Goal: Transaction & Acquisition: Book appointment/travel/reservation

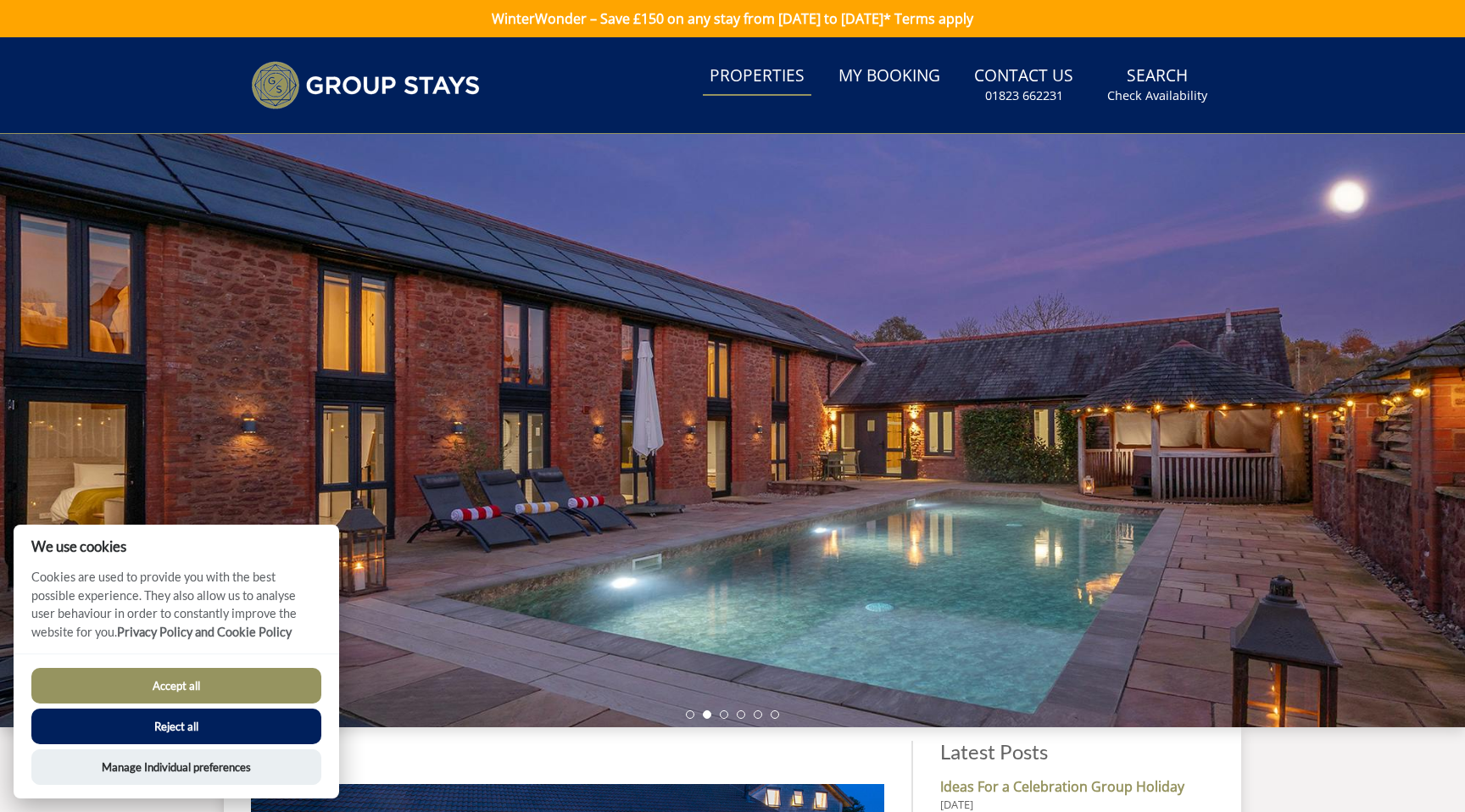
click at [782, 67] on link "Properties" at bounding box center [757, 76] width 108 height 38
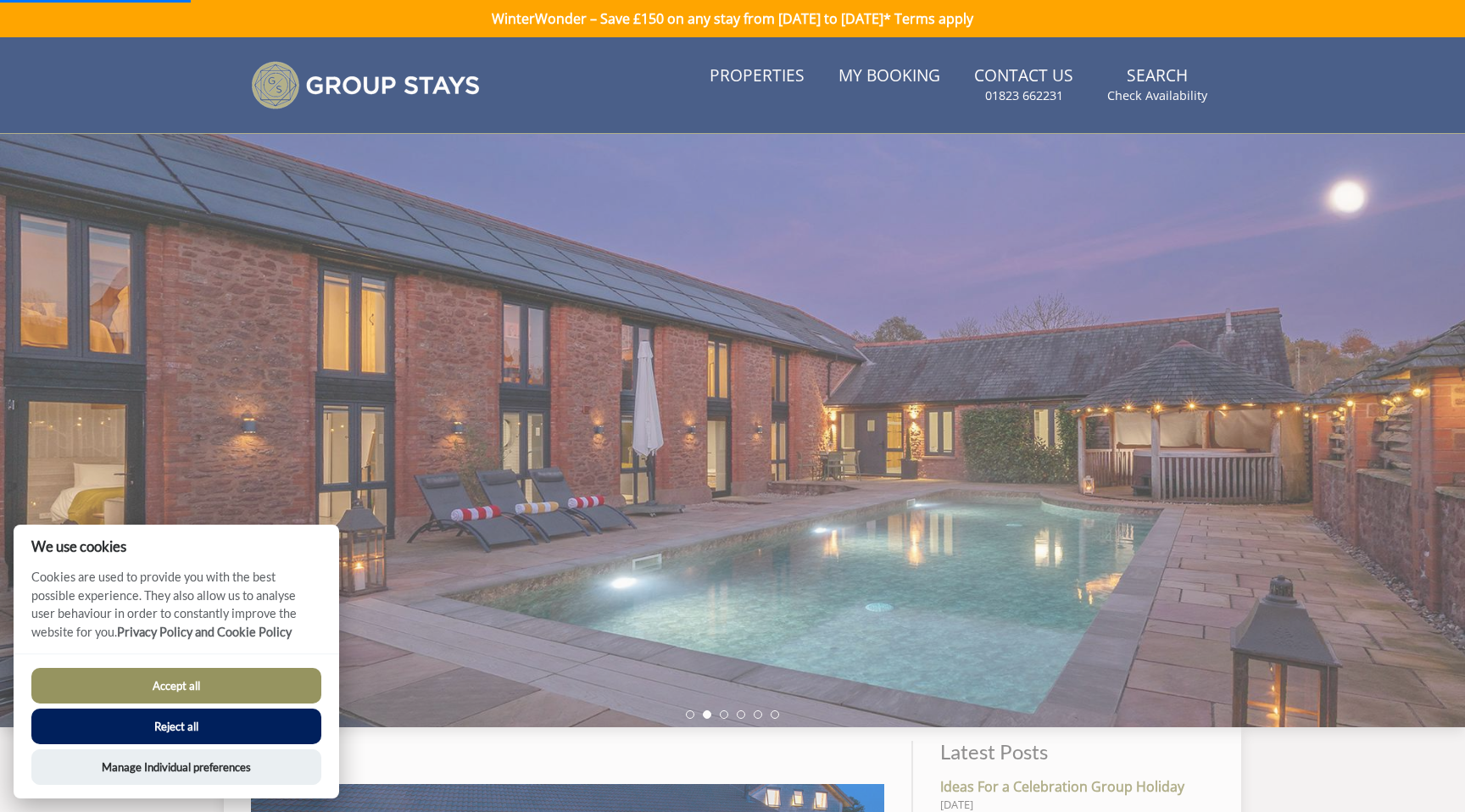
click at [255, 686] on button "Accept all" at bounding box center [176, 686] width 290 height 36
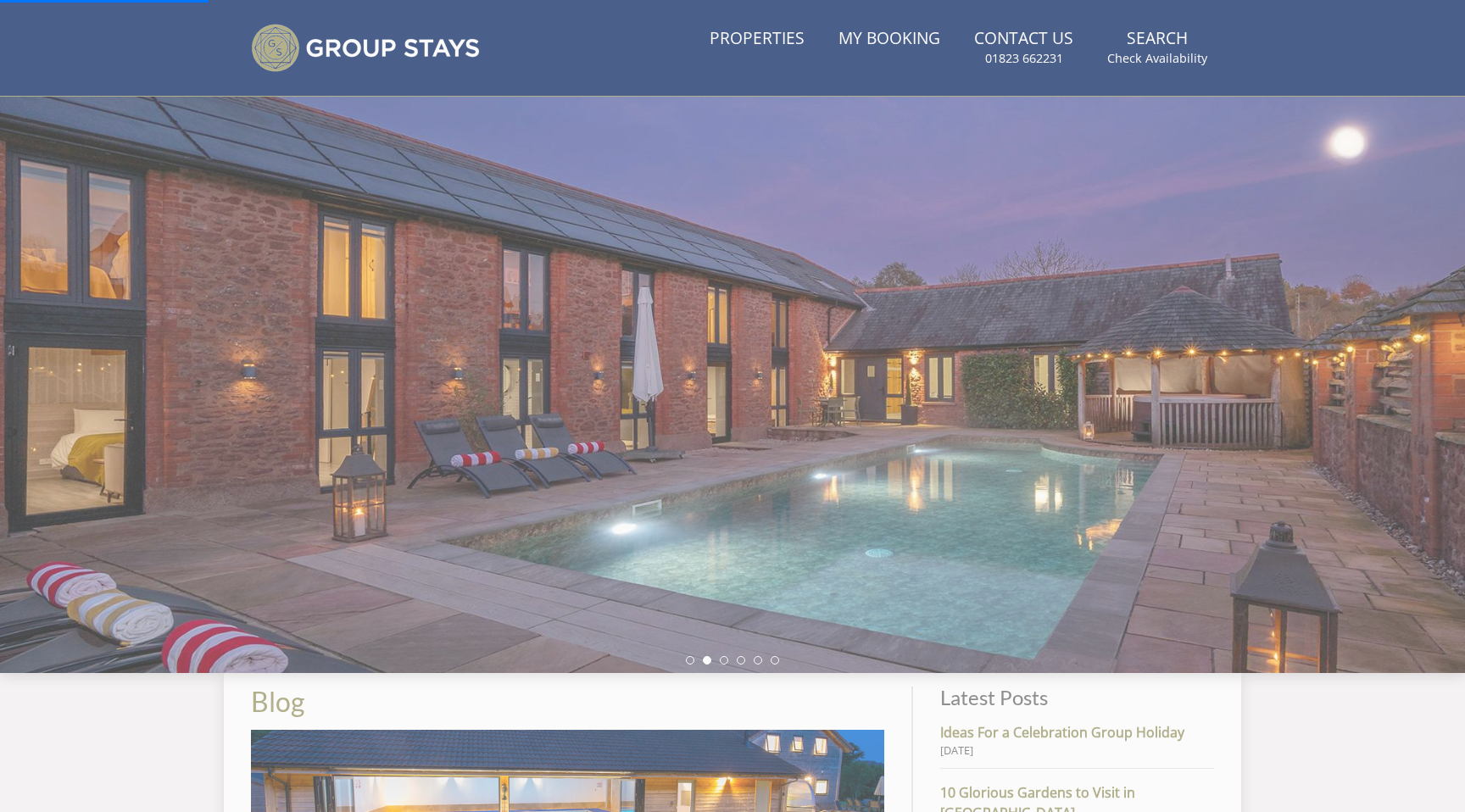
scroll to position [53, 0]
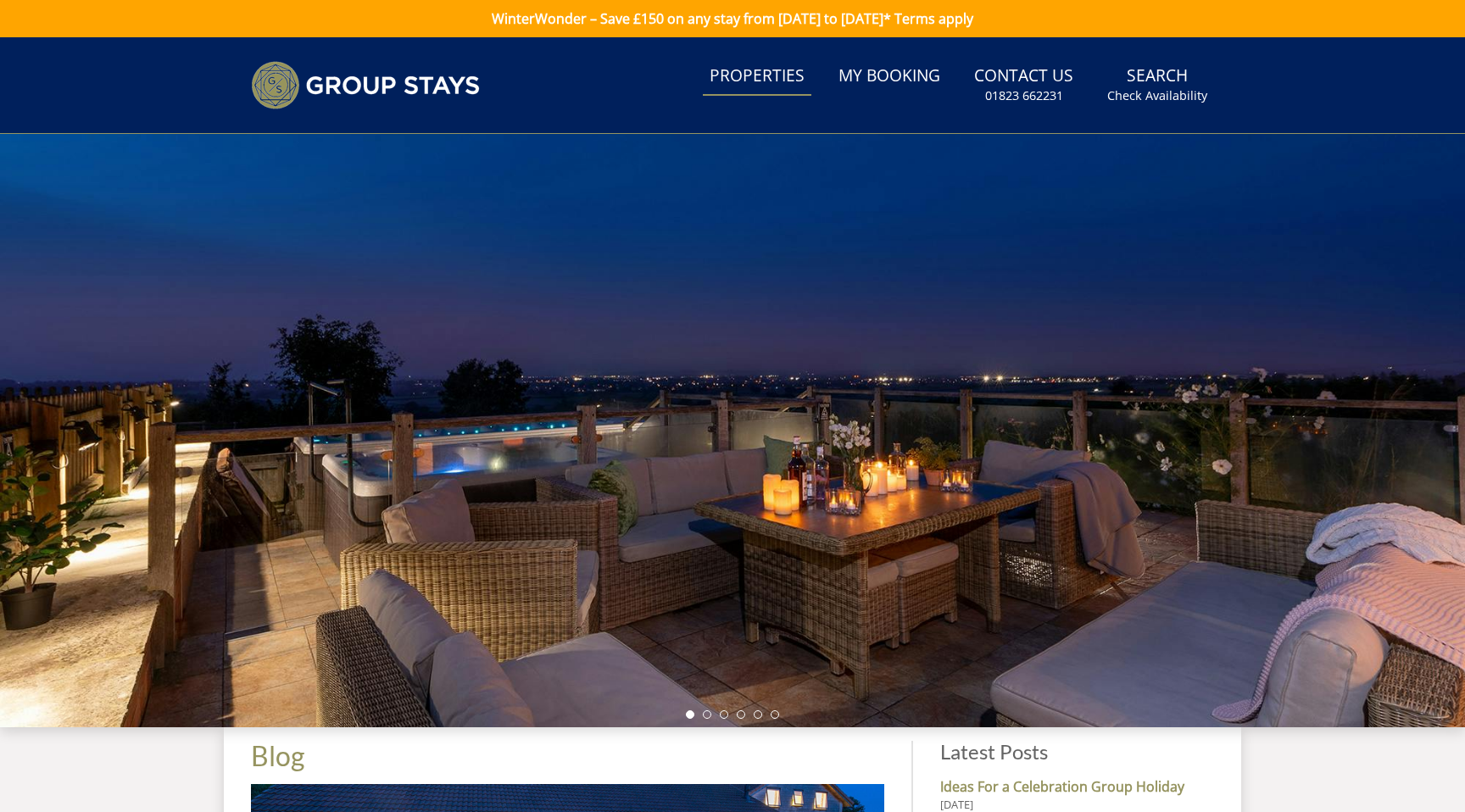
click at [776, 75] on link "Properties" at bounding box center [757, 76] width 108 height 38
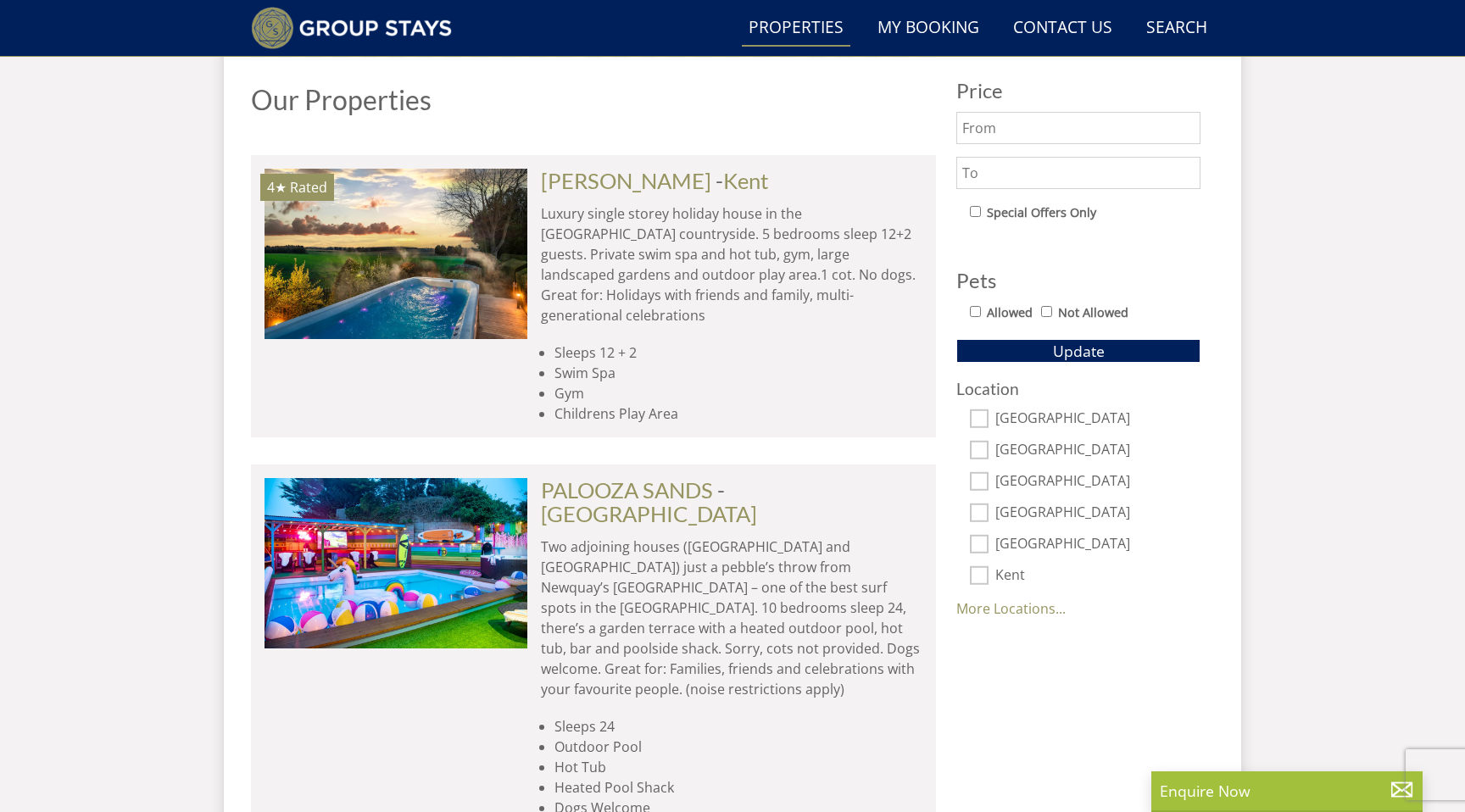
scroll to position [903, 0]
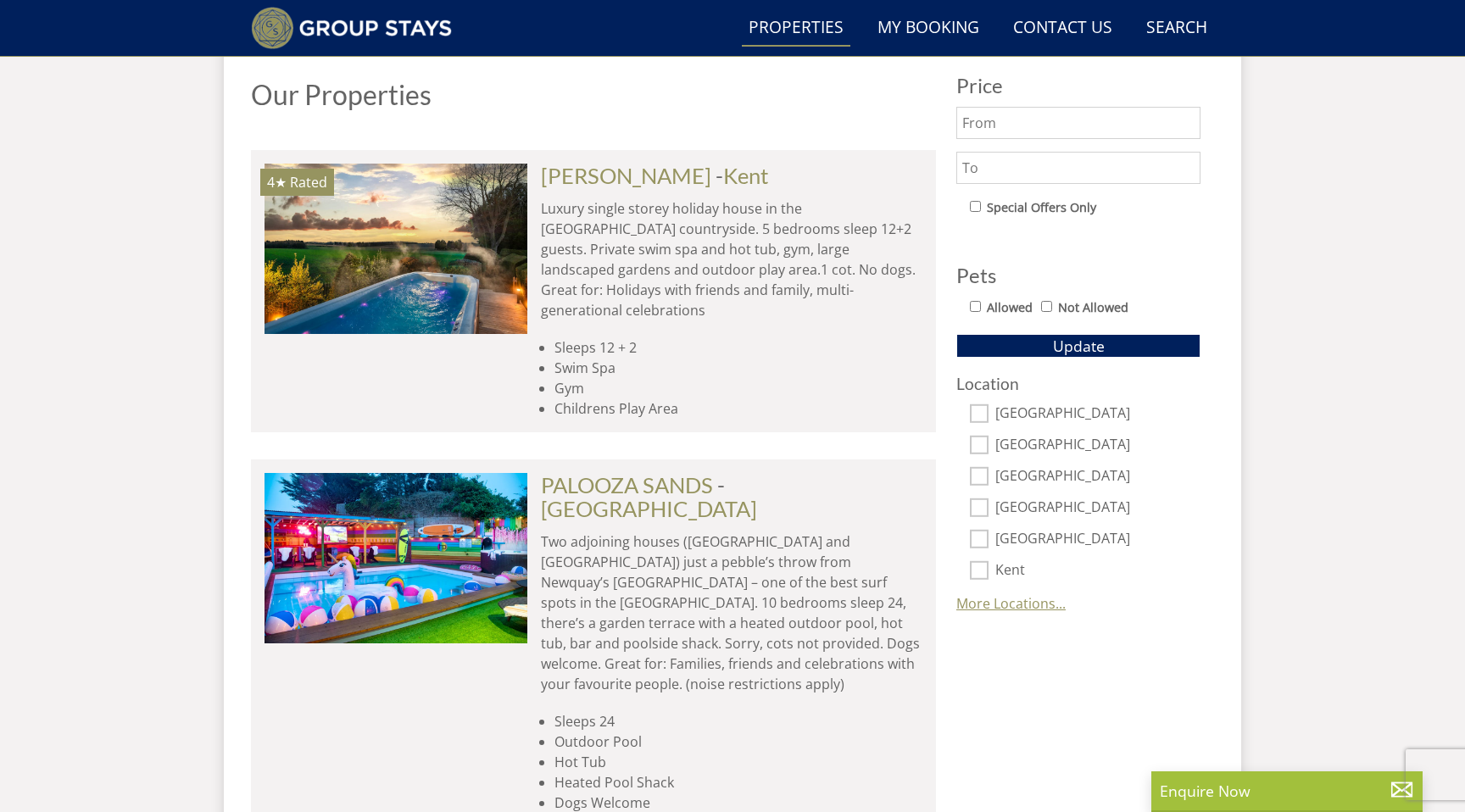
click at [1011, 610] on link "More Locations..." at bounding box center [1011, 604] width 109 height 19
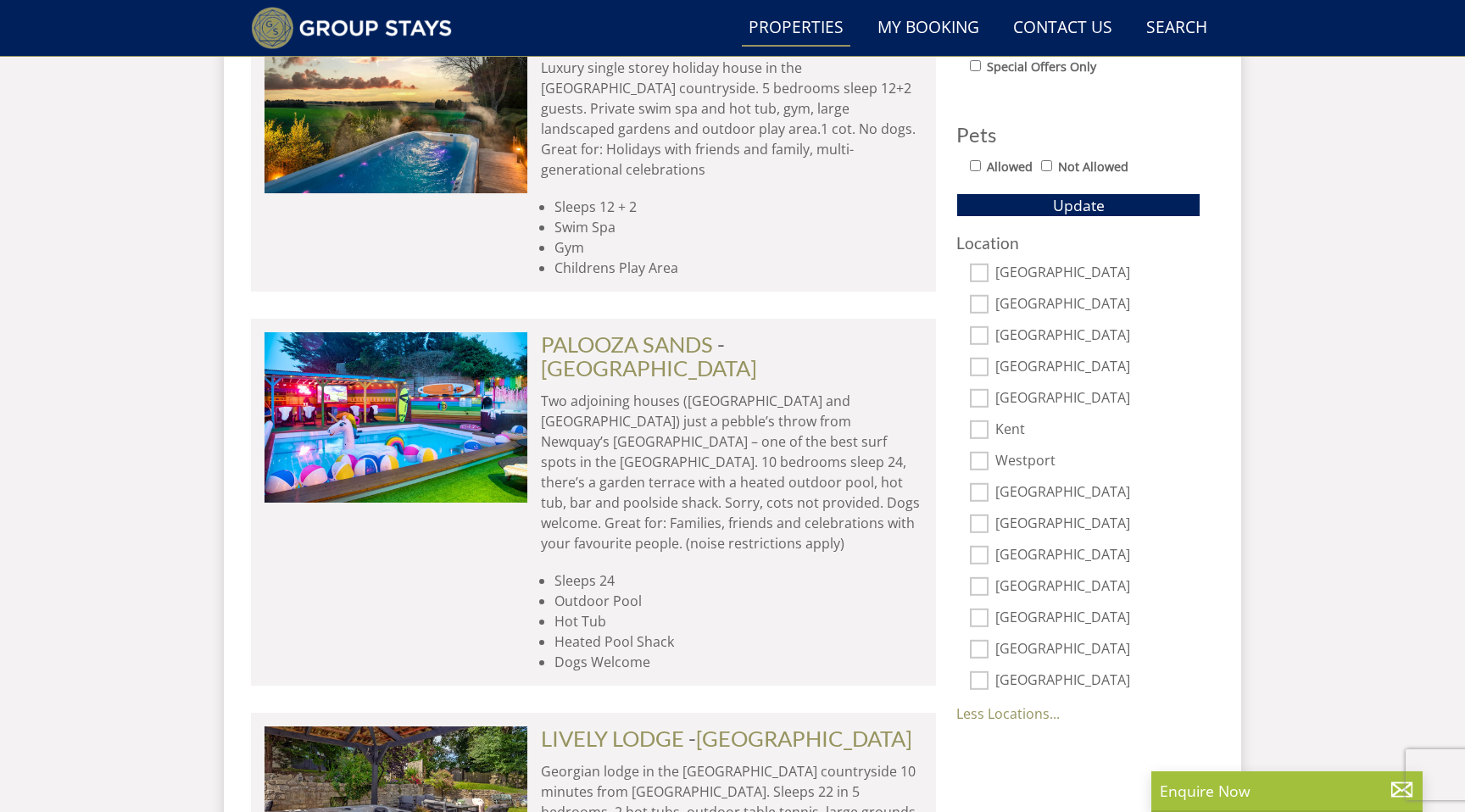
scroll to position [1045, 0]
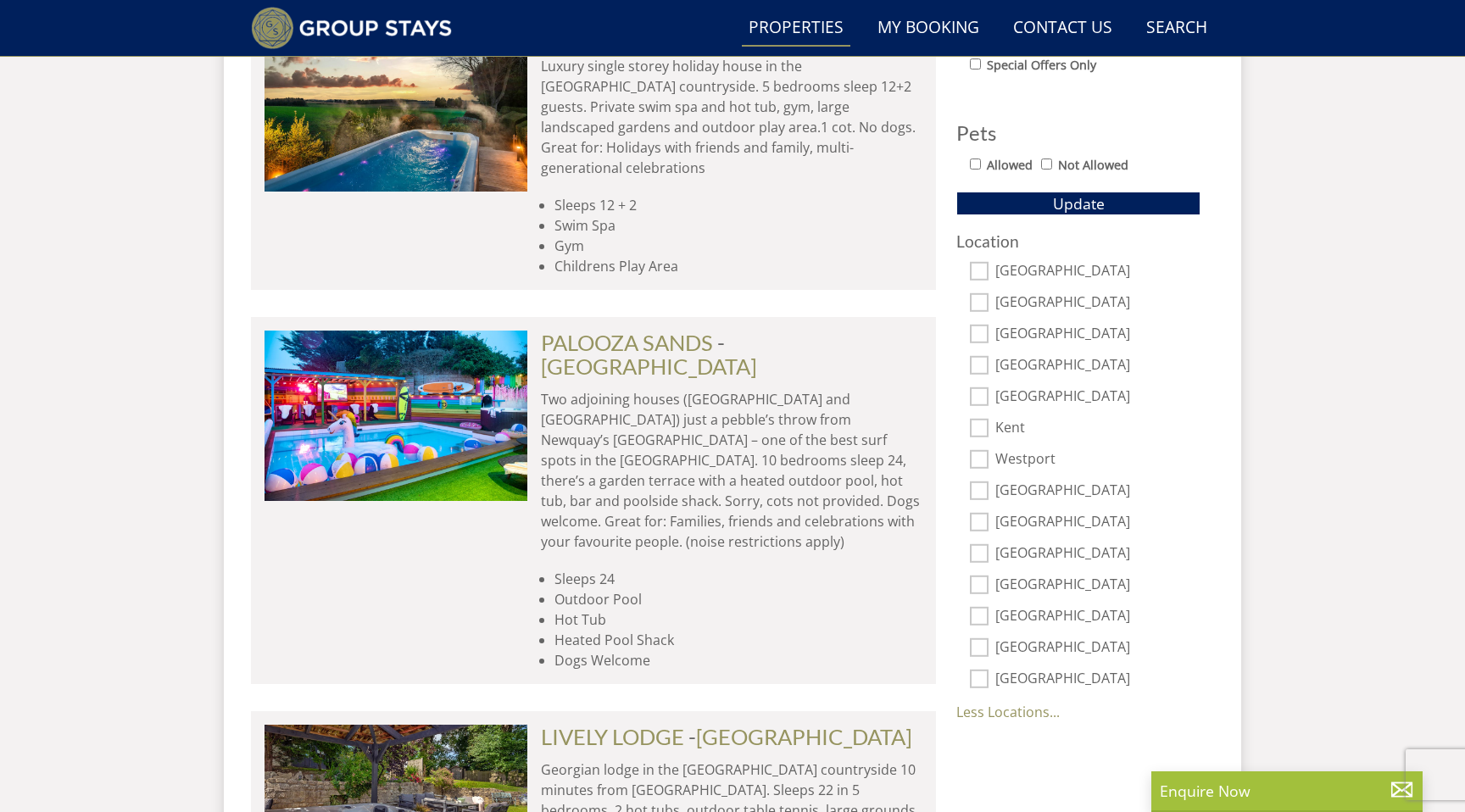
click at [980, 549] on input "[GEOGRAPHIC_DATA]" at bounding box center [979, 553] width 19 height 19
checkbox input "true"
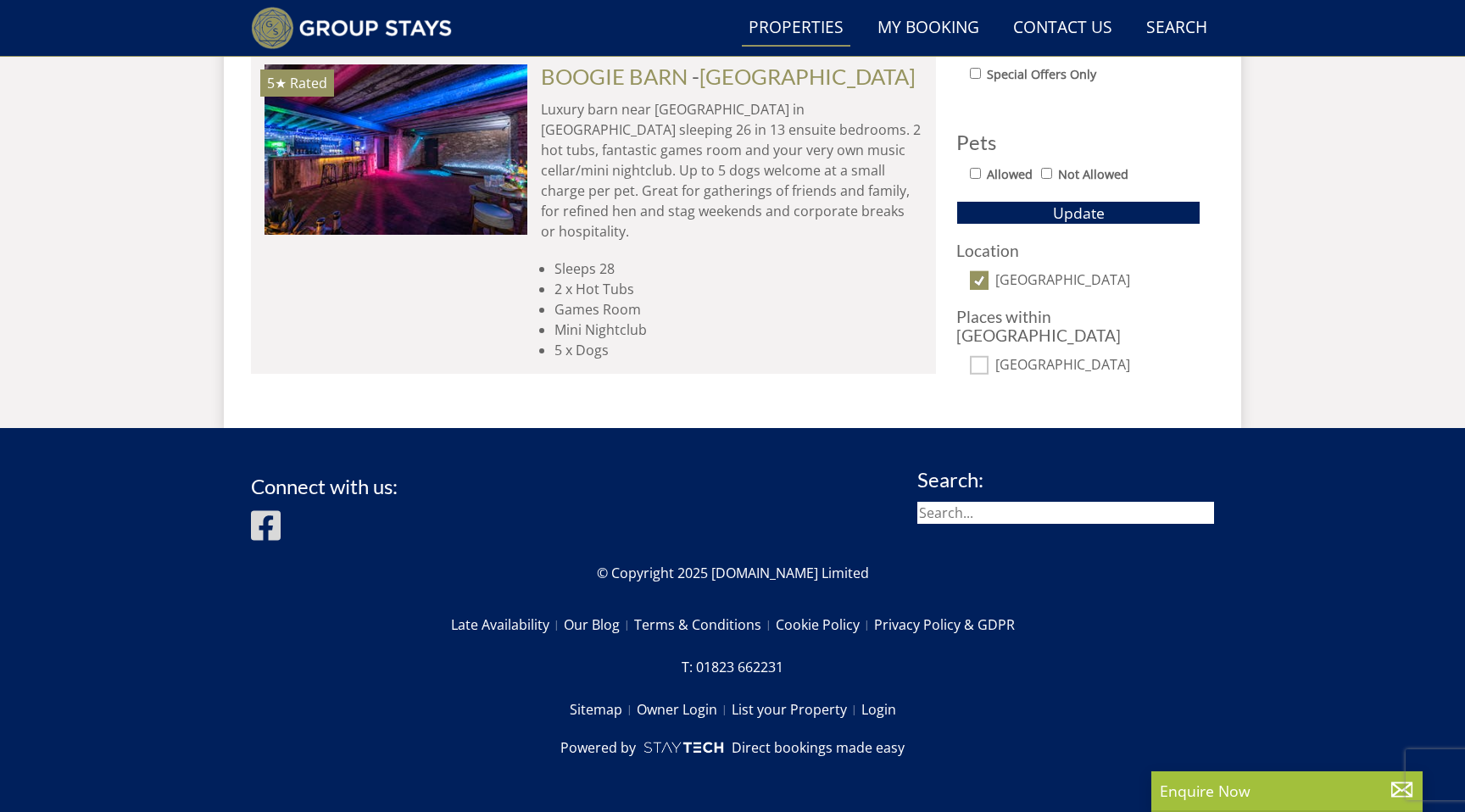
scroll to position [1014, 0]
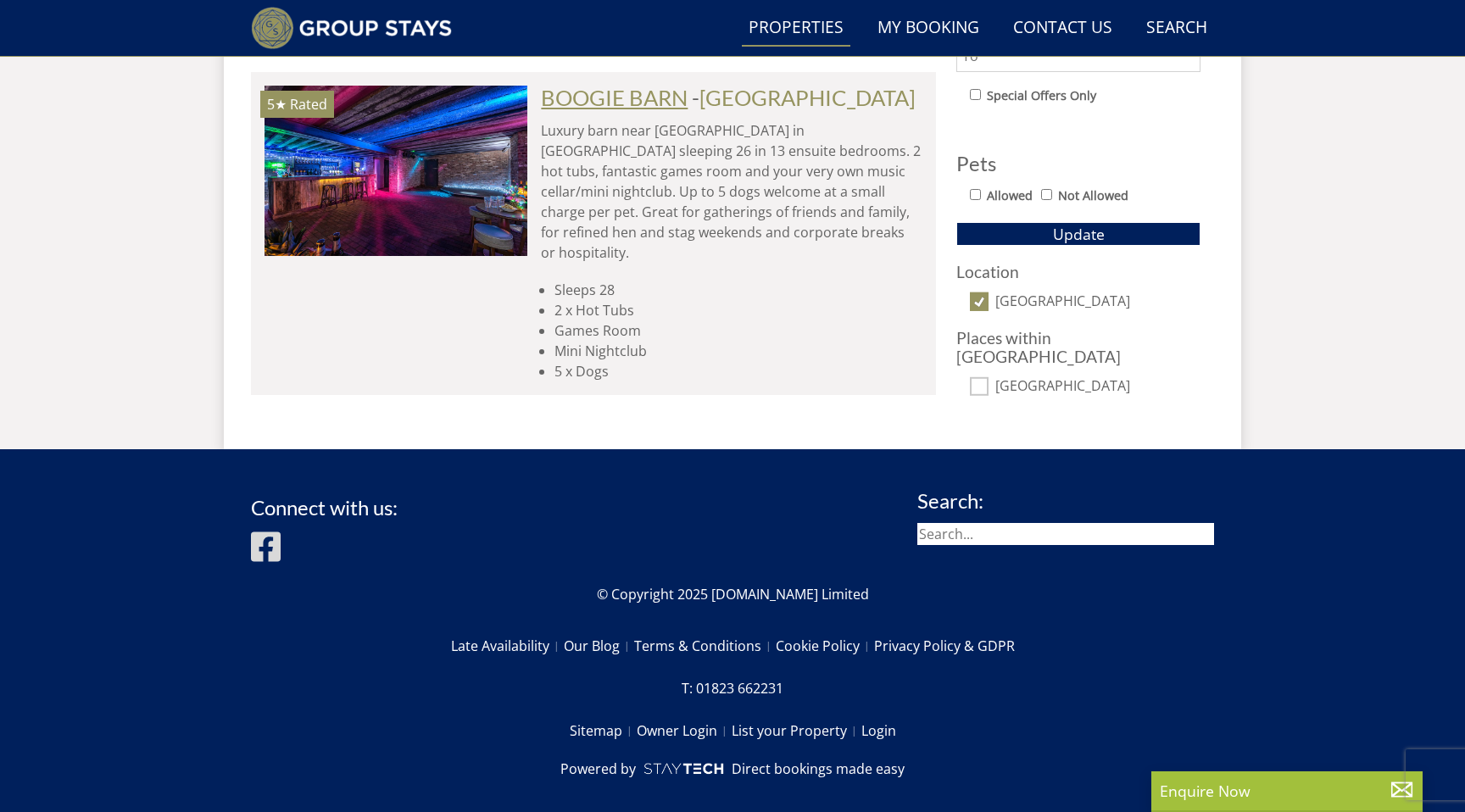
click at [659, 90] on link "BOOGIE BARN" at bounding box center [614, 97] width 147 height 26
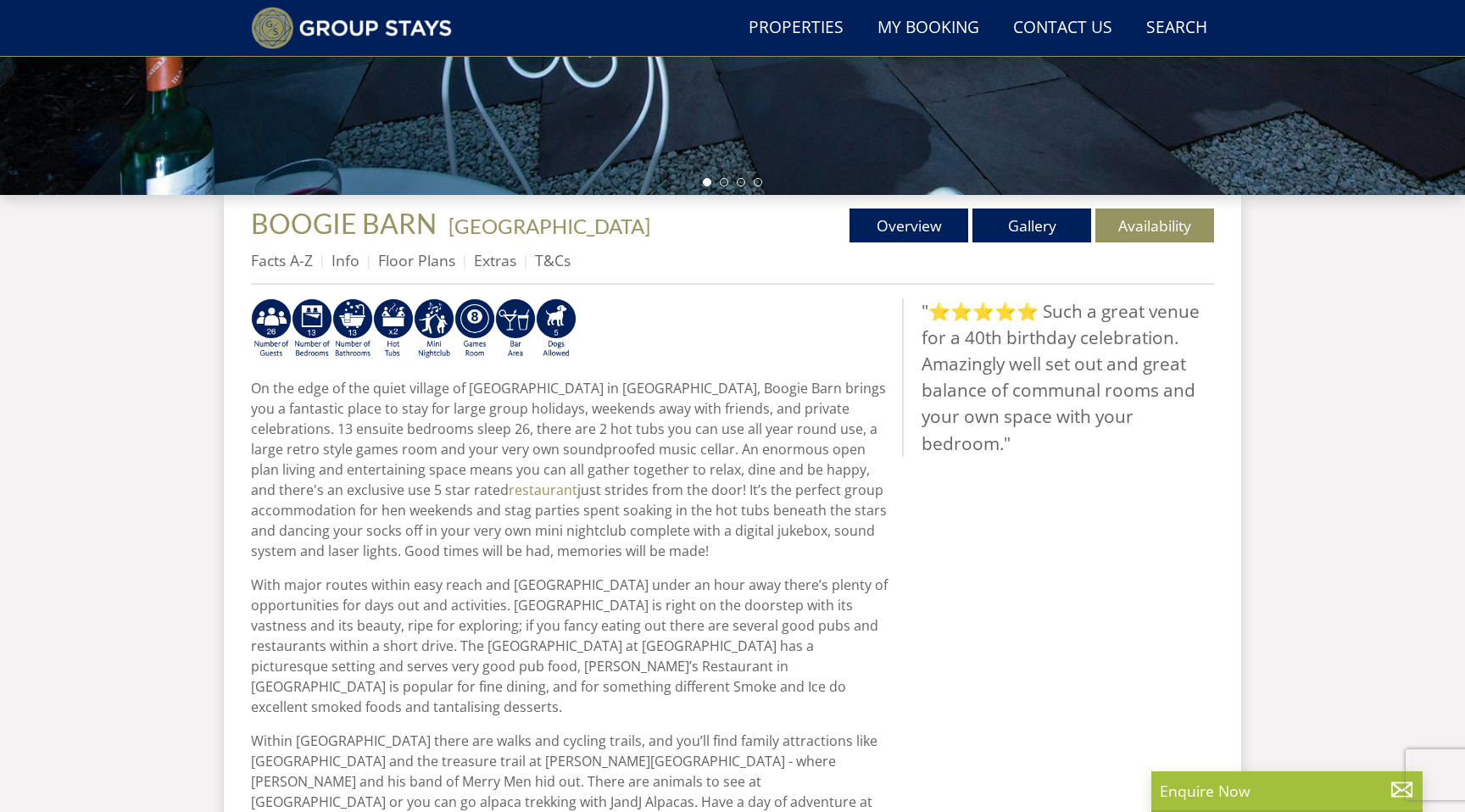
scroll to position [506, 0]
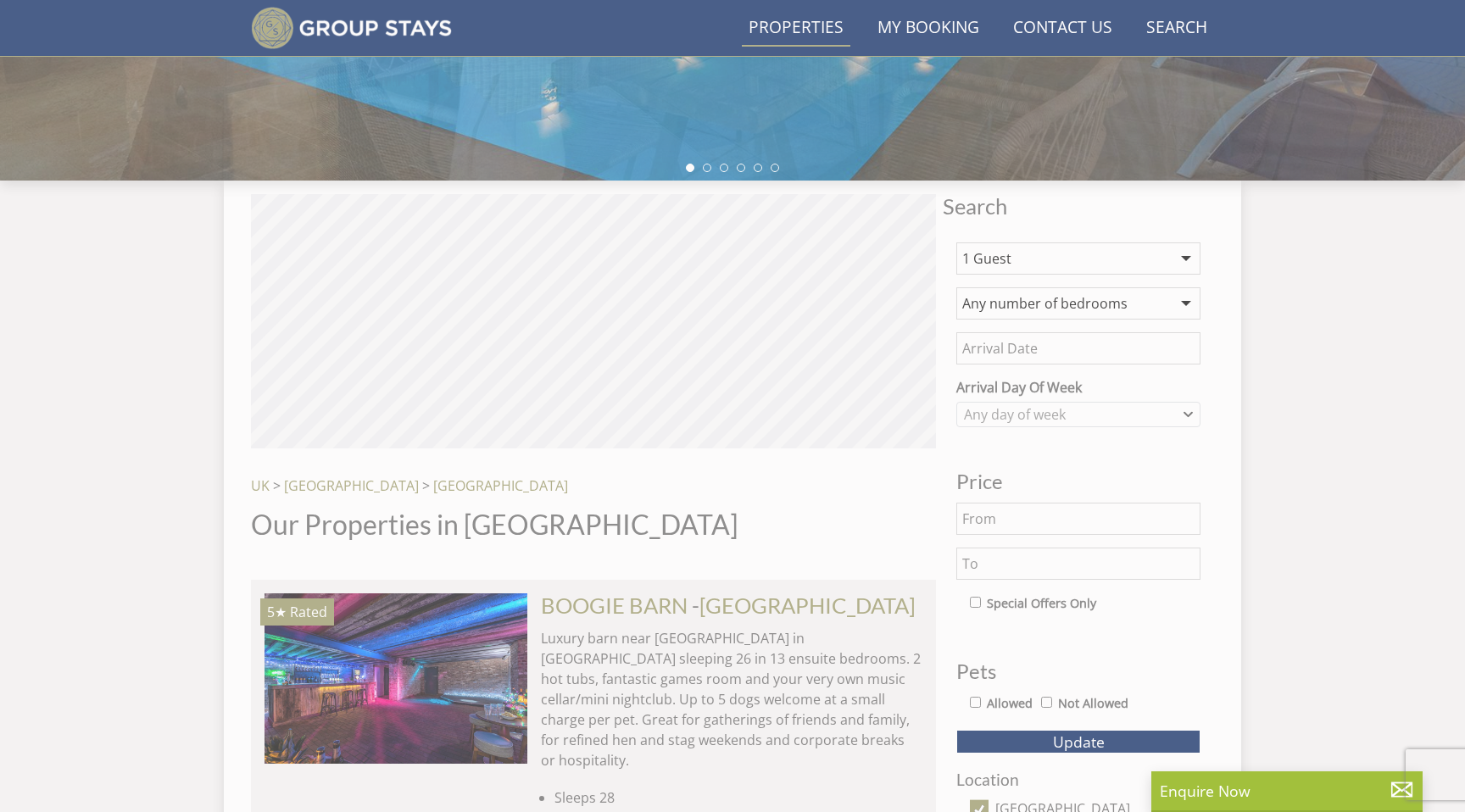
scroll to position [1014, 0]
